Goal: Find specific page/section: Find specific page/section

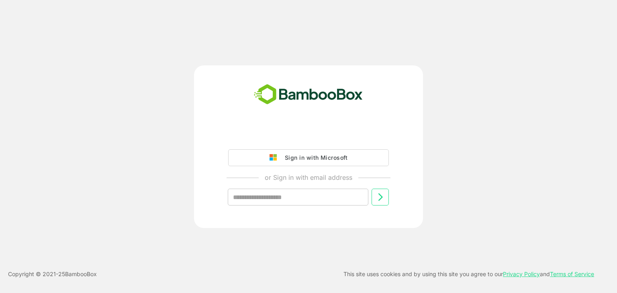
click at [279, 158] on img at bounding box center [274, 157] width 11 height 7
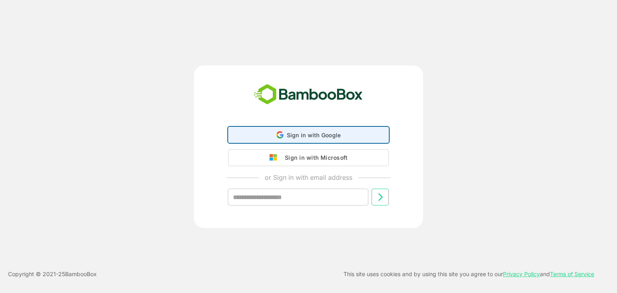
click at [283, 139] on icon at bounding box center [279, 134] width 7 height 7
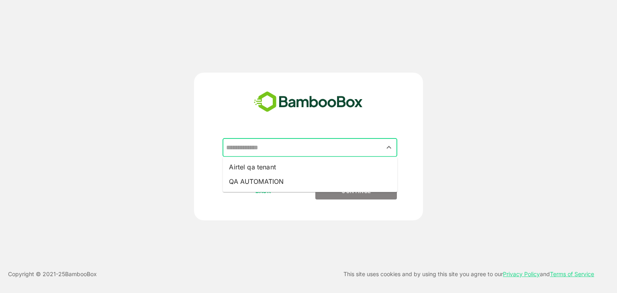
click at [291, 155] on input "text" at bounding box center [309, 147] width 171 height 15
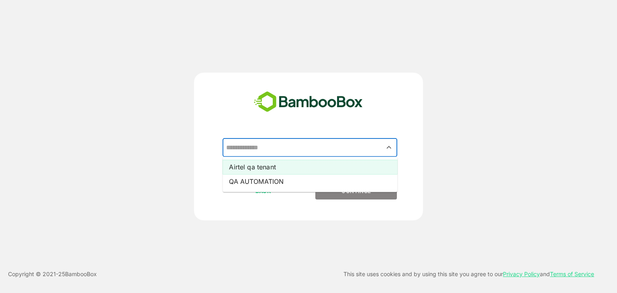
click at [277, 167] on li "Airtel qa tenant" at bounding box center [309, 167] width 175 height 14
type input "**********"
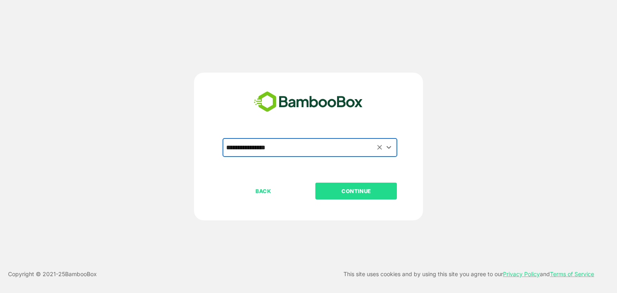
click at [331, 193] on p "CONTINUE" at bounding box center [356, 191] width 80 height 9
click at [360, 190] on p "CONTINUE" at bounding box center [356, 191] width 80 height 9
click at [429, 66] on div "**********" at bounding box center [308, 146] width 617 height 293
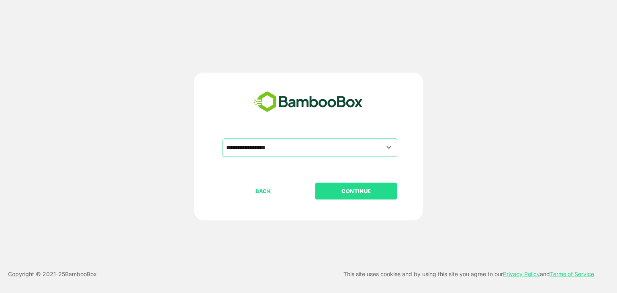
click at [341, 190] on p "CONTINUE" at bounding box center [356, 191] width 80 height 9
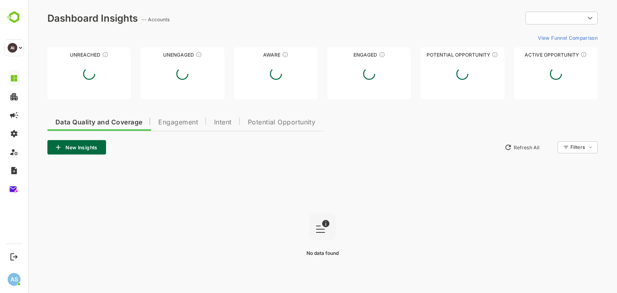
type input "**********"
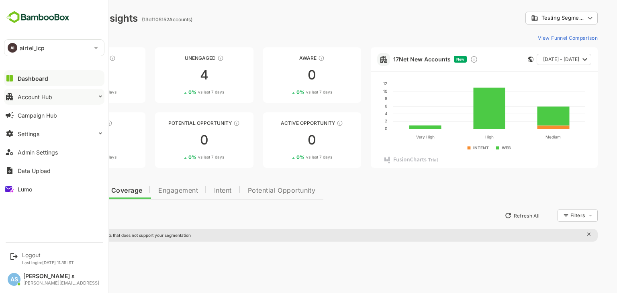
click at [44, 99] on div "Account Hub" at bounding box center [35, 97] width 35 height 7
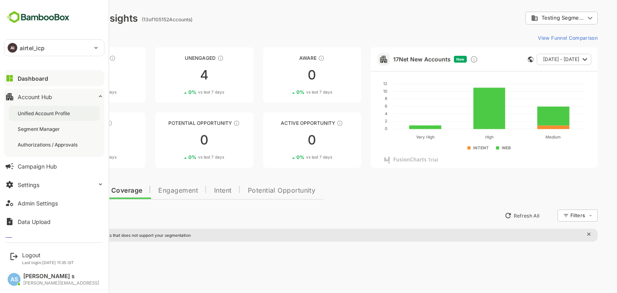
click at [43, 117] on div "Unified Account Profile" at bounding box center [54, 113] width 91 height 15
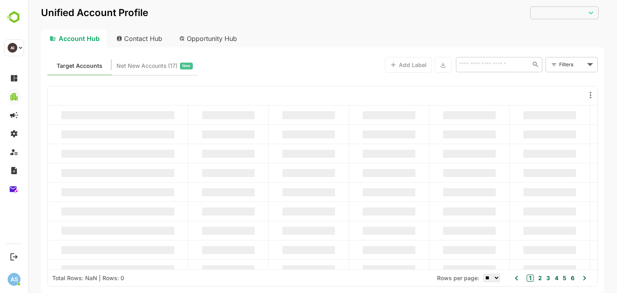
click at [200, 32] on div "Opportunity Hub" at bounding box center [208, 39] width 71 height 18
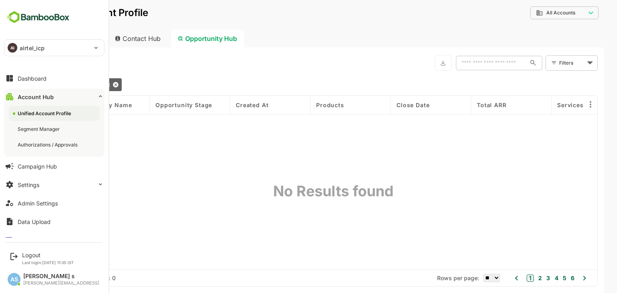
click at [26, 49] on p "airtel_icp" at bounding box center [32, 48] width 25 height 8
click at [31, 88] on p "joetest" at bounding box center [28, 89] width 19 height 8
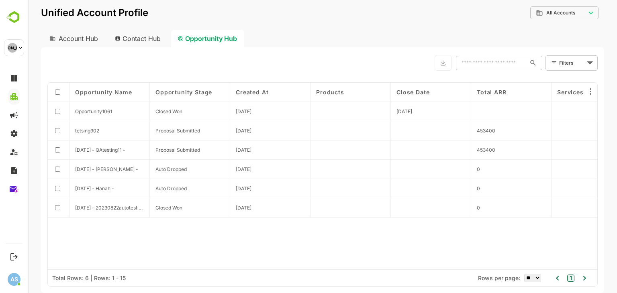
click at [139, 36] on div "Contact Hub" at bounding box center [137, 39] width 59 height 18
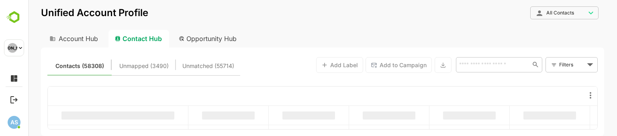
click at [225, 39] on div "Opportunity Hub" at bounding box center [207, 39] width 71 height 18
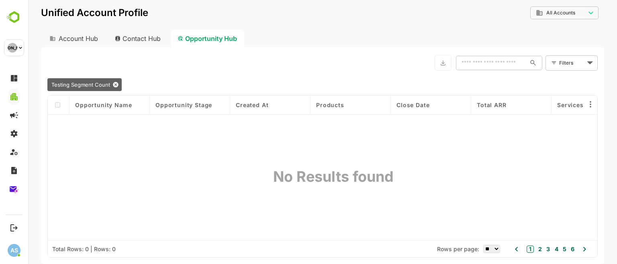
click at [198, 39] on div "Opportunity Hub" at bounding box center [207, 39] width 73 height 18
click at [141, 39] on div "Contact Hub" at bounding box center [137, 39] width 59 height 18
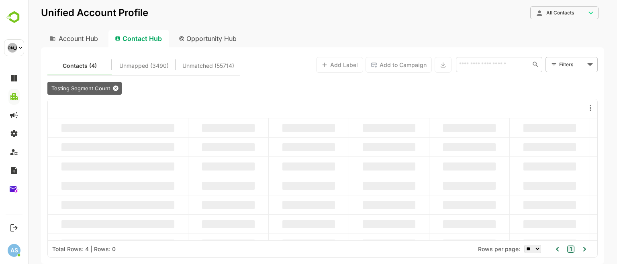
click at [194, 40] on div "Opportunity Hub" at bounding box center [207, 39] width 71 height 18
type input "**********"
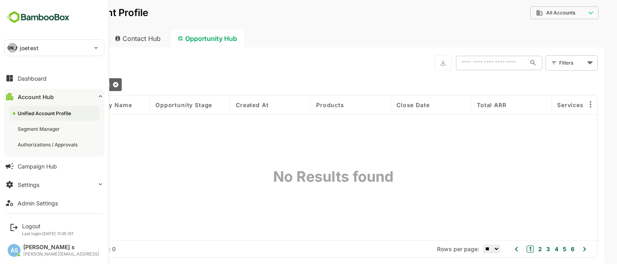
click at [23, 48] on p "joetest" at bounding box center [29, 48] width 19 height 8
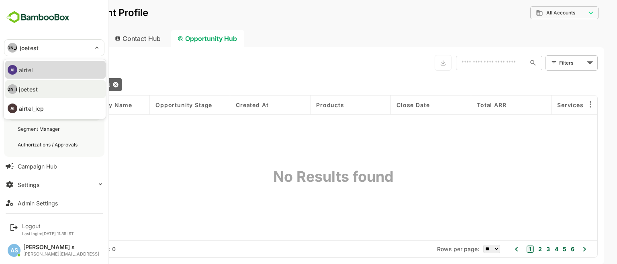
click at [30, 68] on p "airtel" at bounding box center [26, 70] width 14 height 8
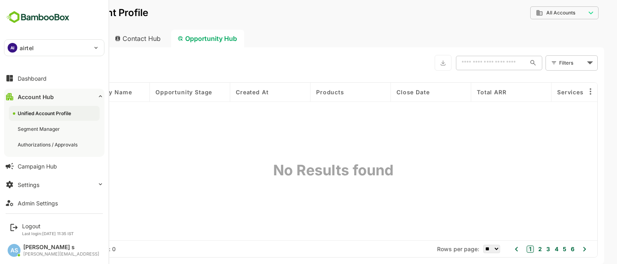
click at [38, 47] on div "AI airtel" at bounding box center [49, 48] width 90 height 16
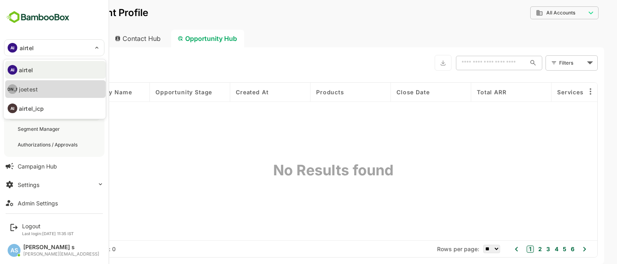
click at [33, 85] on p "joetest" at bounding box center [28, 89] width 19 height 8
type input "*******"
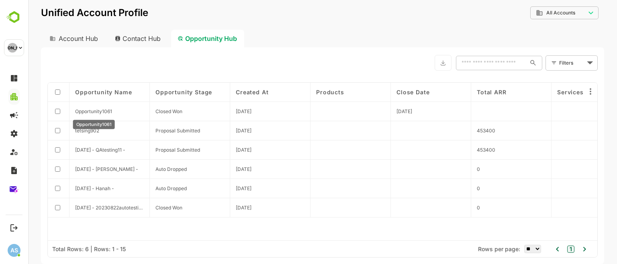
click at [88, 112] on span "Opportunity1061" at bounding box center [93, 111] width 37 height 6
click at [97, 110] on span "Opportunity1061" at bounding box center [93, 111] width 37 height 6
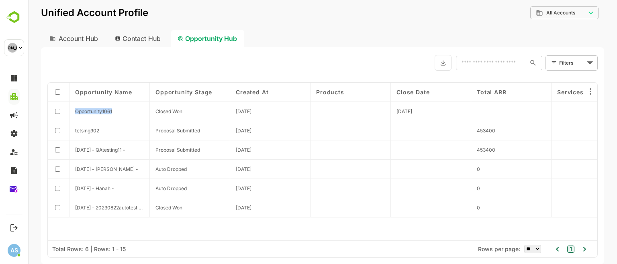
copy span "Opportunity1061"
